Goal: Information Seeking & Learning: Learn about a topic

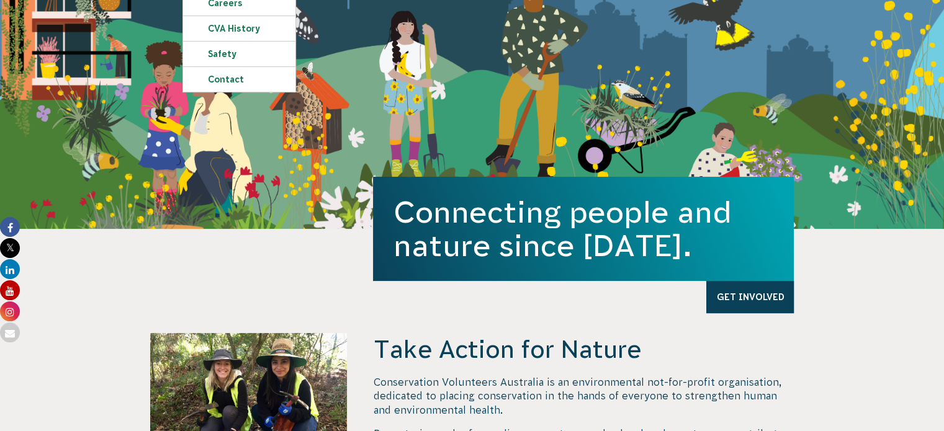
scroll to position [310, 0]
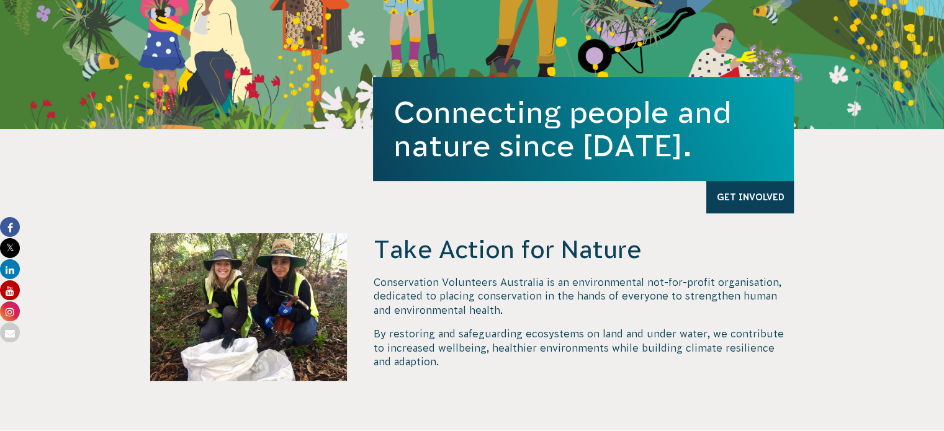
click at [234, 73] on div "Connecting people and nature since [DATE]. Get Involved" at bounding box center [472, 77] width 670 height 104
click at [160, 151] on section "Take Action for Nature Conservation Volunteers Australia is an environmental no…" at bounding box center [472, 280] width 944 height 302
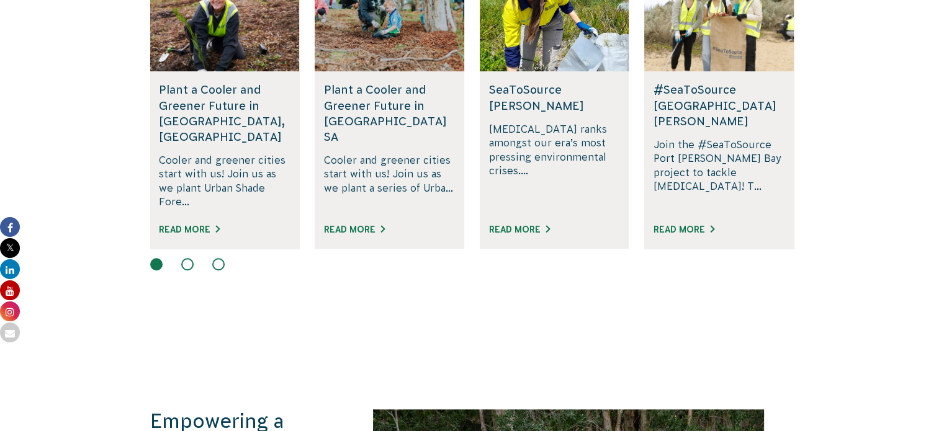
scroll to position [807, 0]
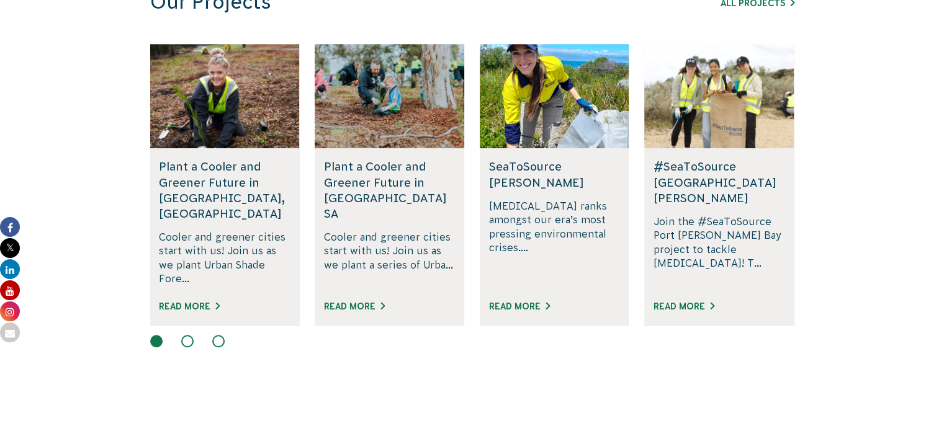
click at [186, 335] on button at bounding box center [187, 341] width 12 height 12
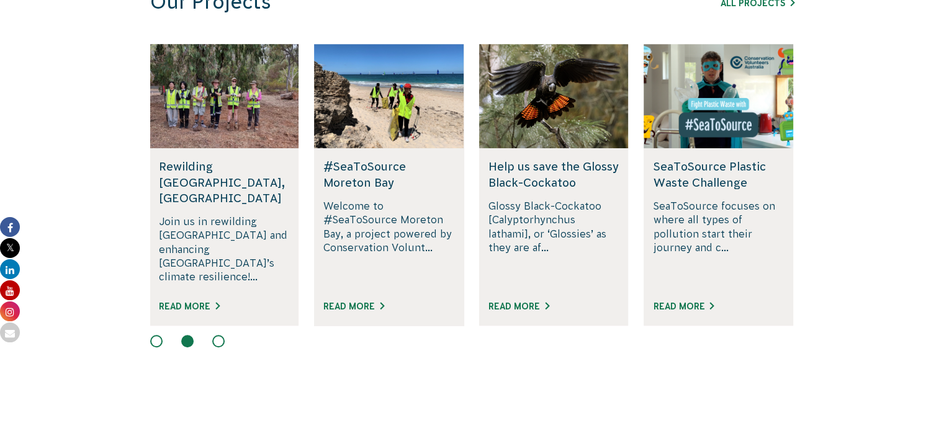
click at [364, 234] on p "Welcome to #SeaToSource Moreton Bay, a project powered by Conservation Volunt..." at bounding box center [388, 242] width 131 height 87
click at [353, 302] on link "Read More" at bounding box center [353, 307] width 61 height 10
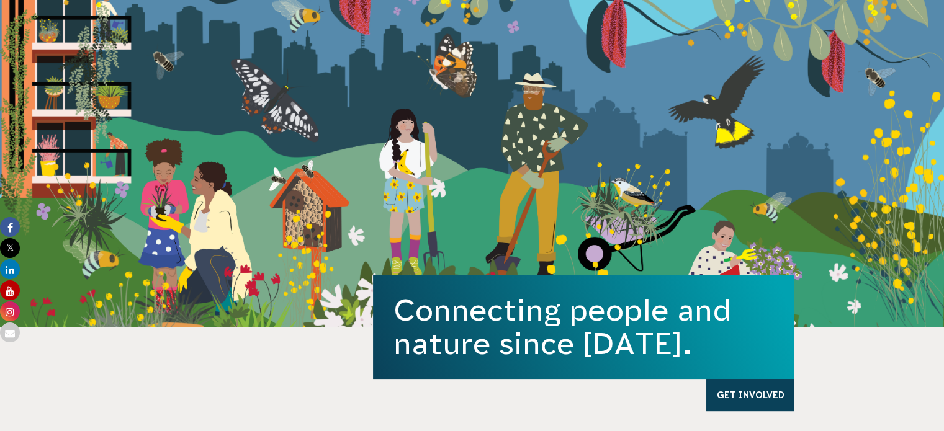
scroll to position [0, 0]
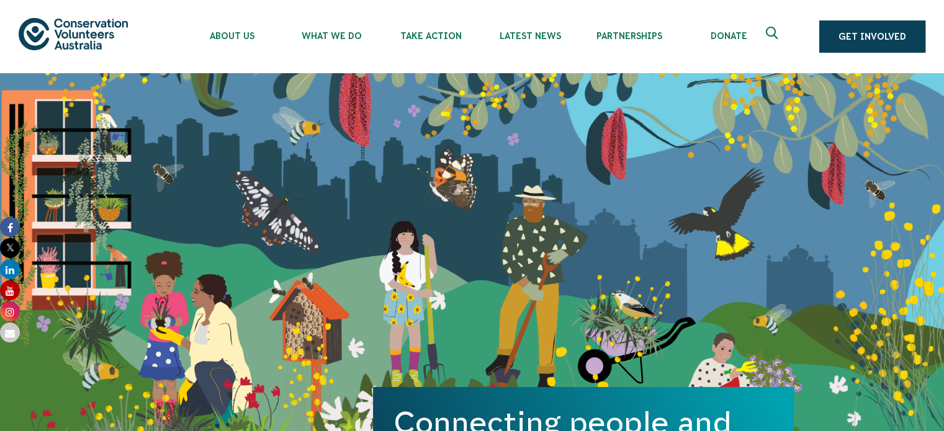
click at [774, 30] on icon "Expand search box" at bounding box center [774, 36] width 16 height 19
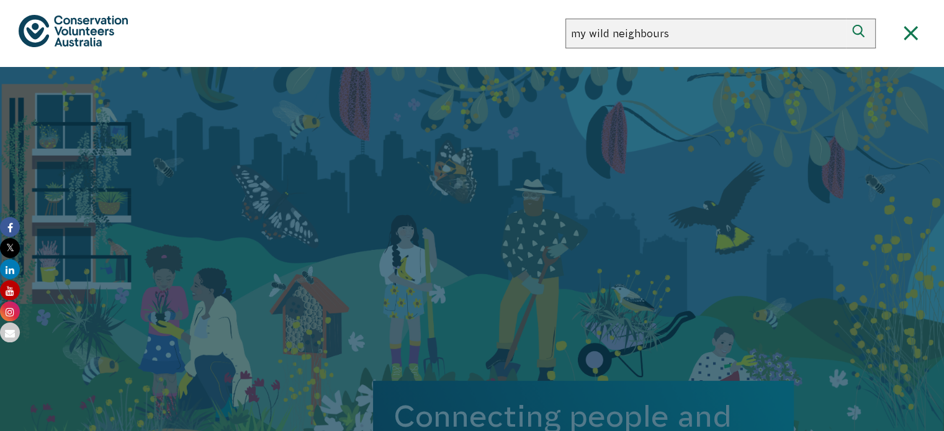
type input "my wild neighbours"
click at [846, 19] on button "Search" at bounding box center [861, 34] width 30 height 30
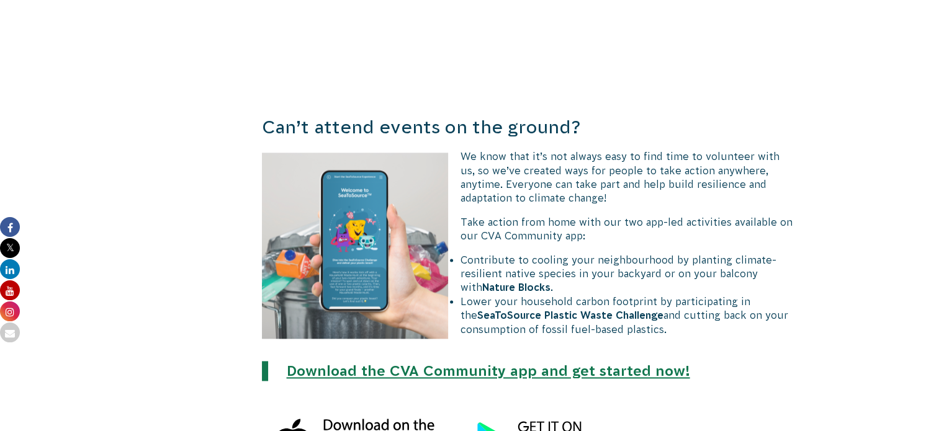
scroll to position [1738, 0]
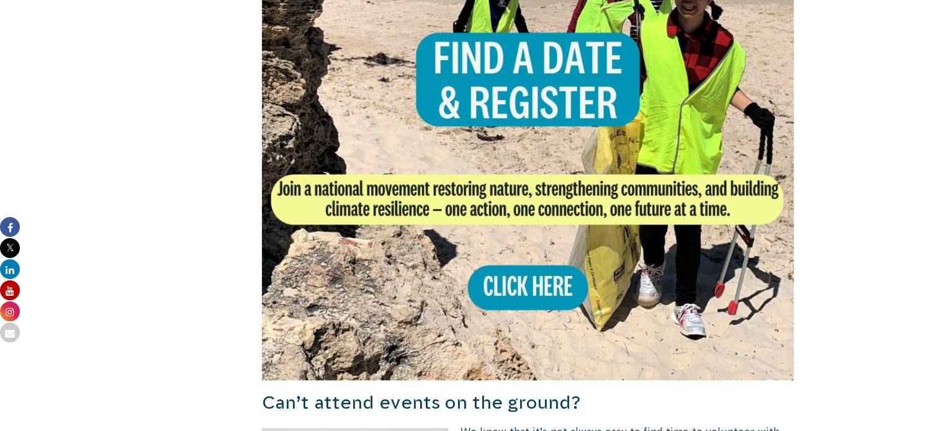
scroll to position [1304, 0]
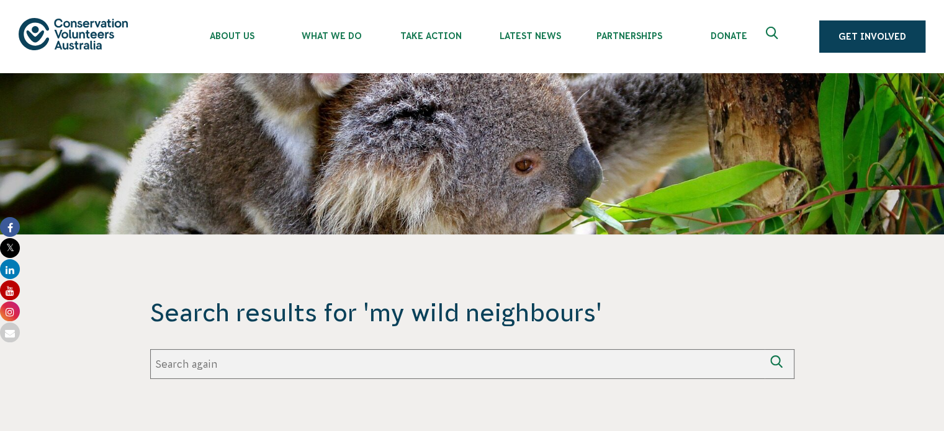
click at [83, 30] on img at bounding box center [73, 34] width 109 height 32
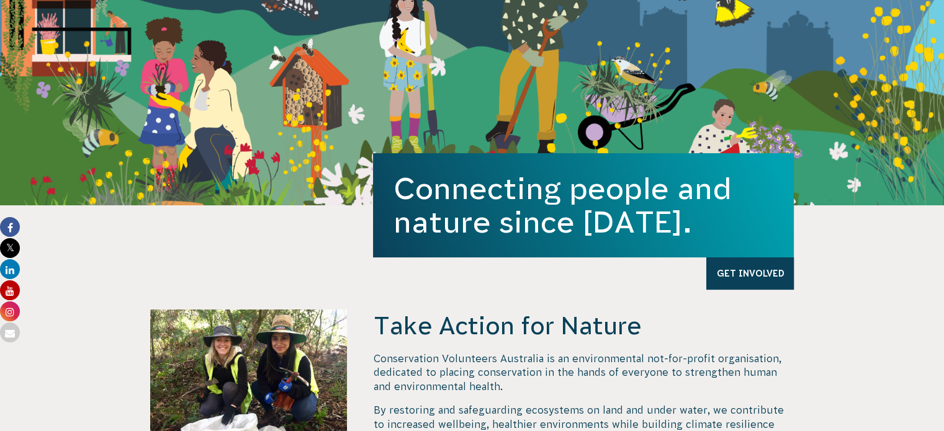
scroll to position [310, 0]
